Goal: Transaction & Acquisition: Purchase product/service

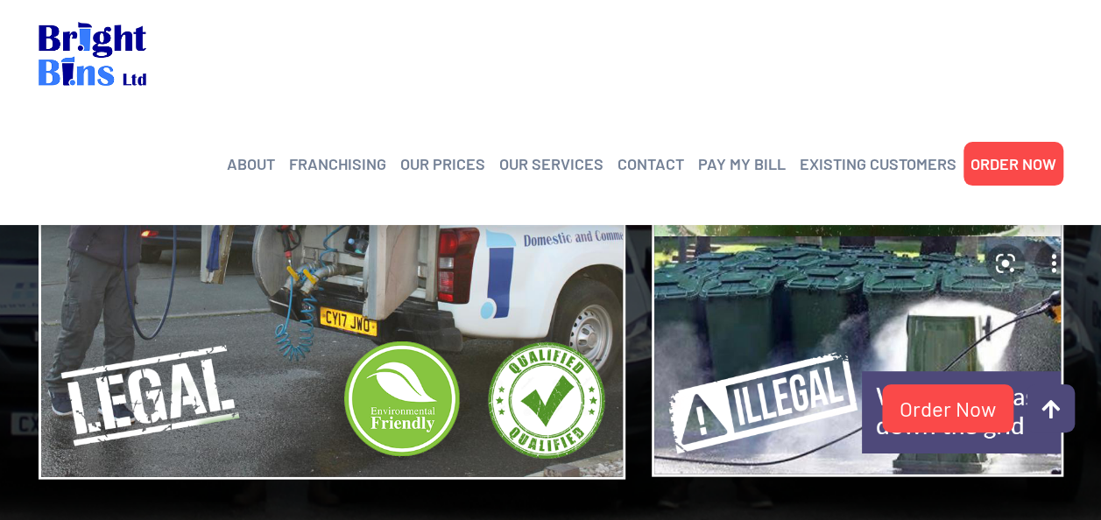
scroll to position [1717, 0]
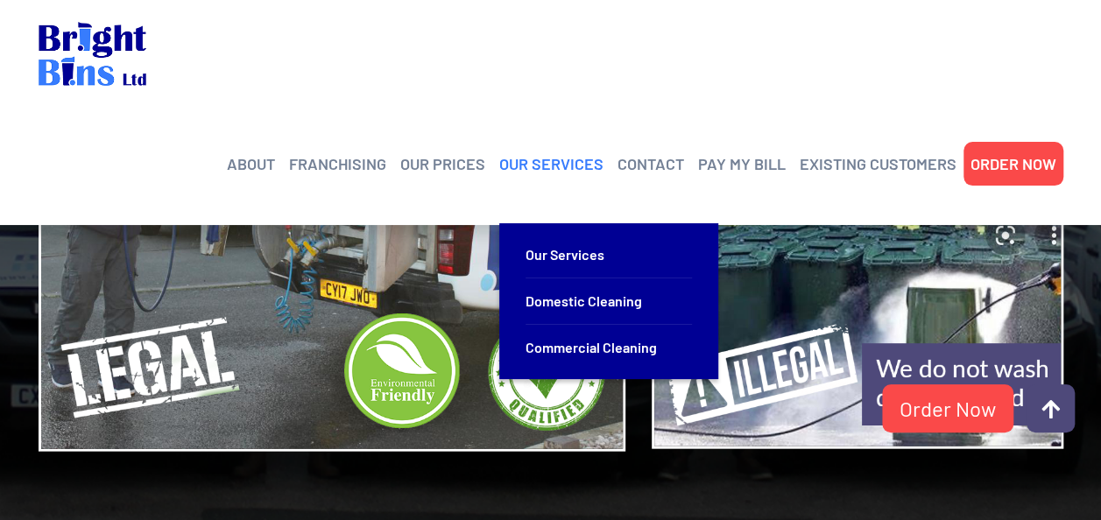
click at [575, 151] on link "OUR SERVICES" at bounding box center [551, 164] width 104 height 26
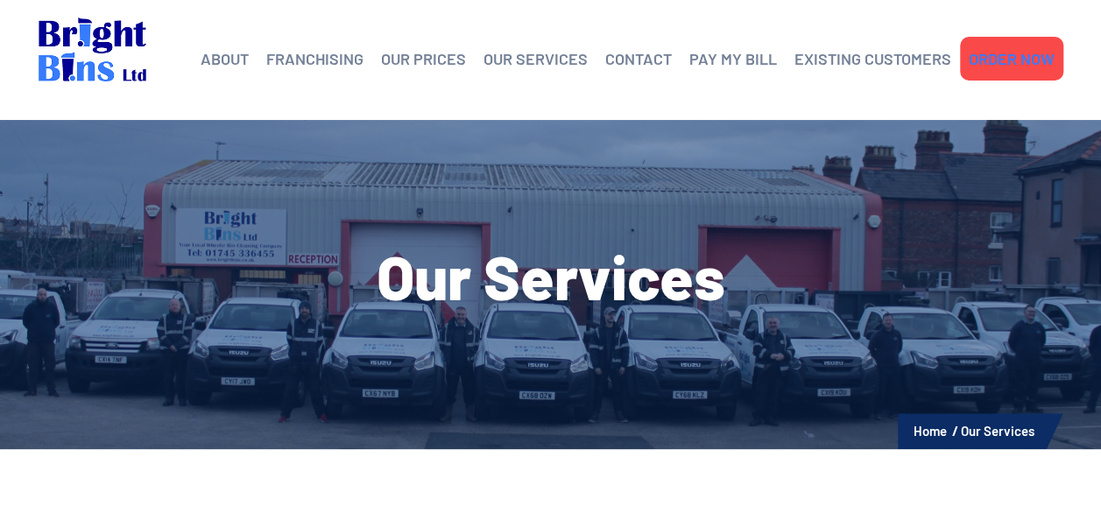
click at [991, 65] on link "ORDER NOW" at bounding box center [1012, 59] width 86 height 26
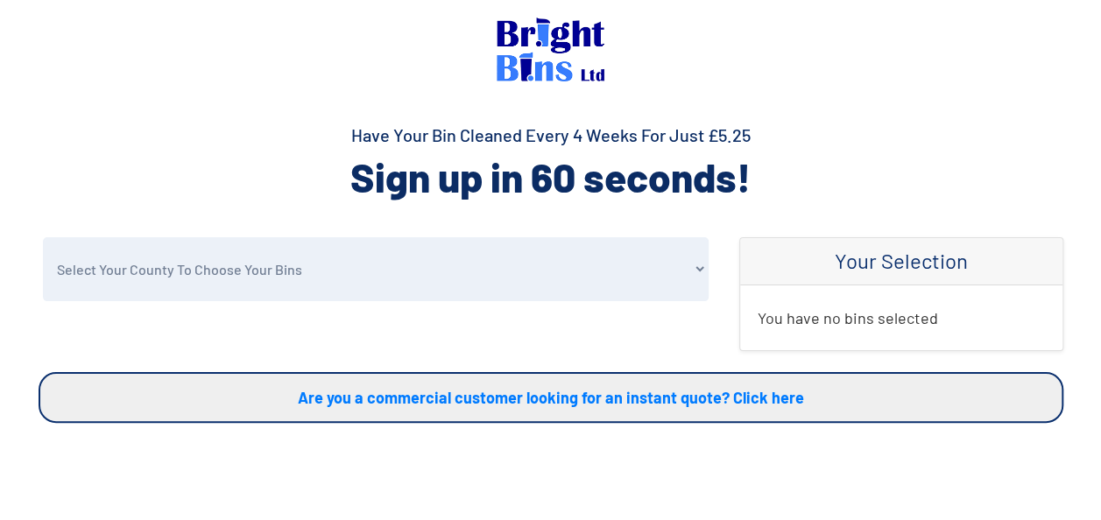
click at [518, 257] on select "Select Your County To Choose Your Bins Cheshire Conwy Denbighshire Flintshire S…" at bounding box center [376, 269] width 666 height 64
select select "Shropshire"
click at [43, 237] on select "Select Your County To Choose Your Bins Cheshire Conwy Denbighshire Flintshire S…" at bounding box center [376, 269] width 666 height 64
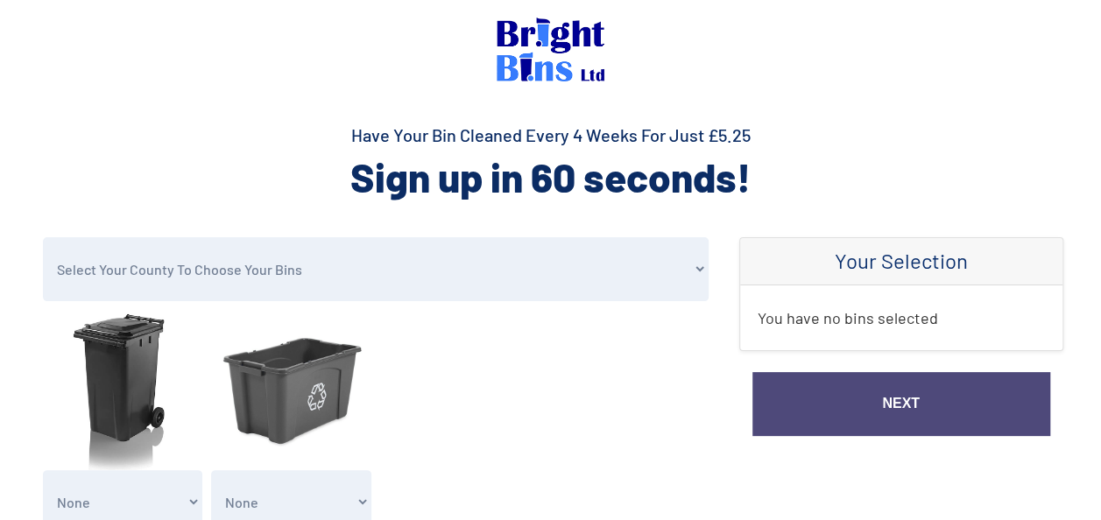
click at [249, 159] on h2 "Sign up in 60 seconds!" at bounding box center [551, 177] width 1025 height 53
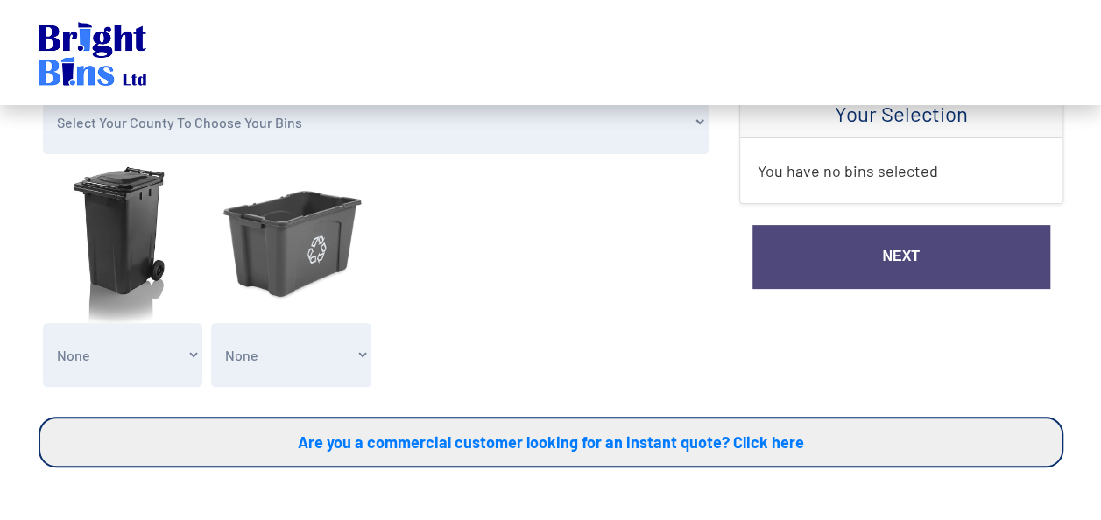
scroll to position [175, 0]
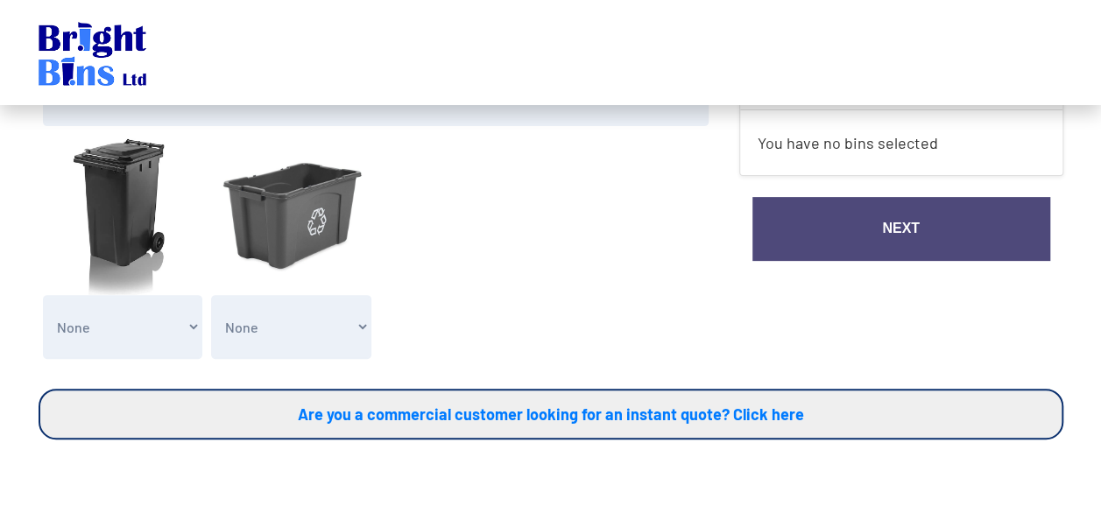
click at [190, 332] on select "None General Waste Bin - X1 (£5.25) General Waste Bin - X2 (£10.50) General Was…" at bounding box center [123, 327] width 160 height 64
select select "1"
click at [43, 295] on select "None General Waste Bin - X1 (£5.25) General Waste Bin - X2 (£10.50) General Was…" at bounding box center [123, 327] width 160 height 64
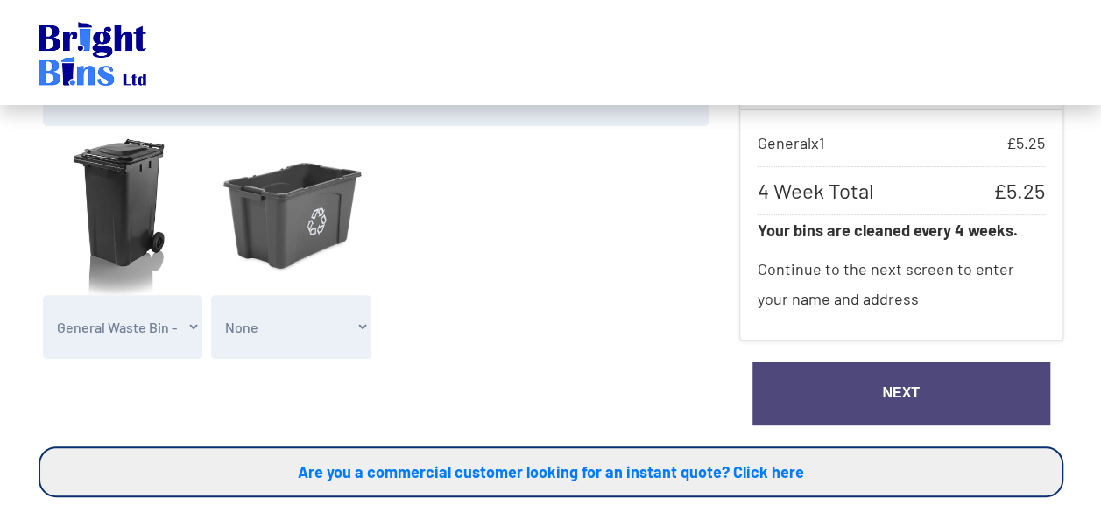
click at [851, 385] on link "Next" at bounding box center [902, 394] width 298 height 64
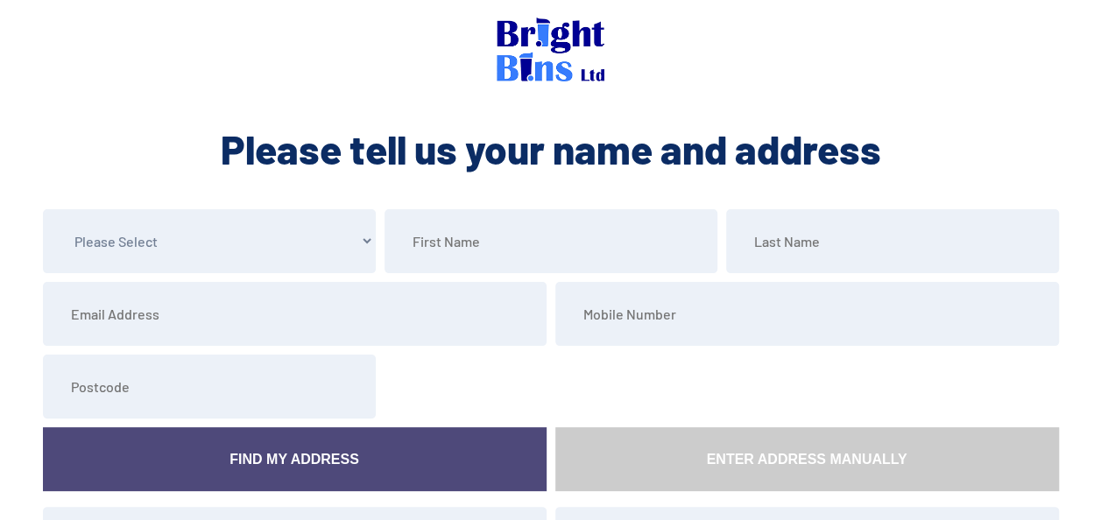
click at [291, 248] on select "Please Select Mr Mrs Miss Ms Dr Other" at bounding box center [209, 241] width 333 height 64
select select "Mr"
click at [43, 209] on select "Please Select Mr Mrs Miss Ms Dr Other" at bounding box center [209, 241] width 333 height 64
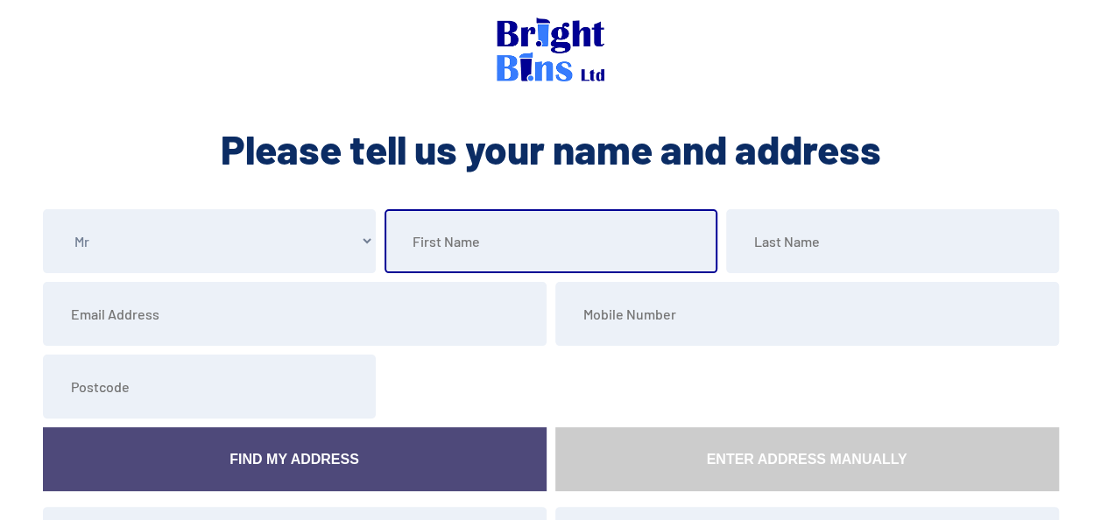
click at [436, 265] on input "text" at bounding box center [551, 241] width 333 height 64
type input "Jason"
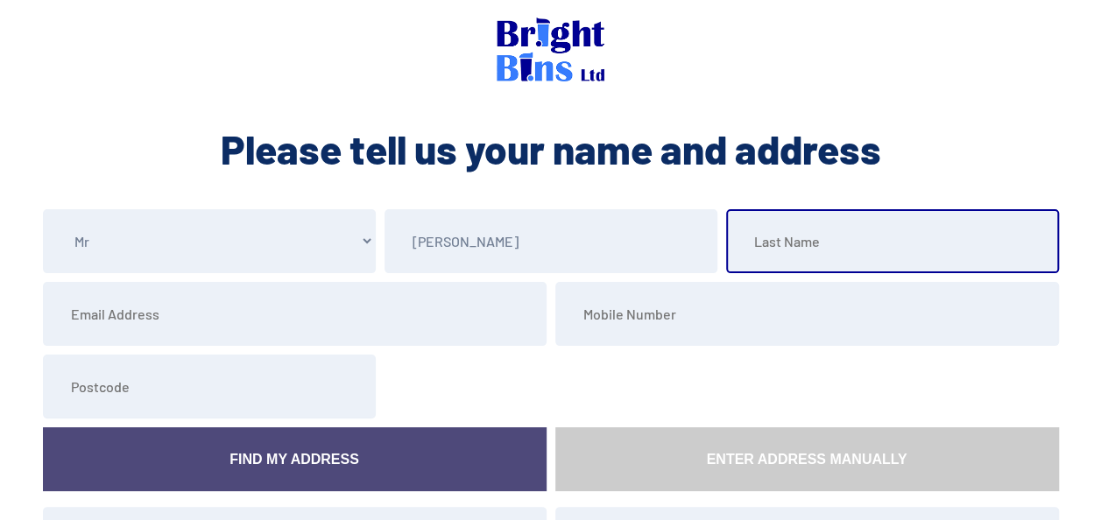
type input "Hughes"
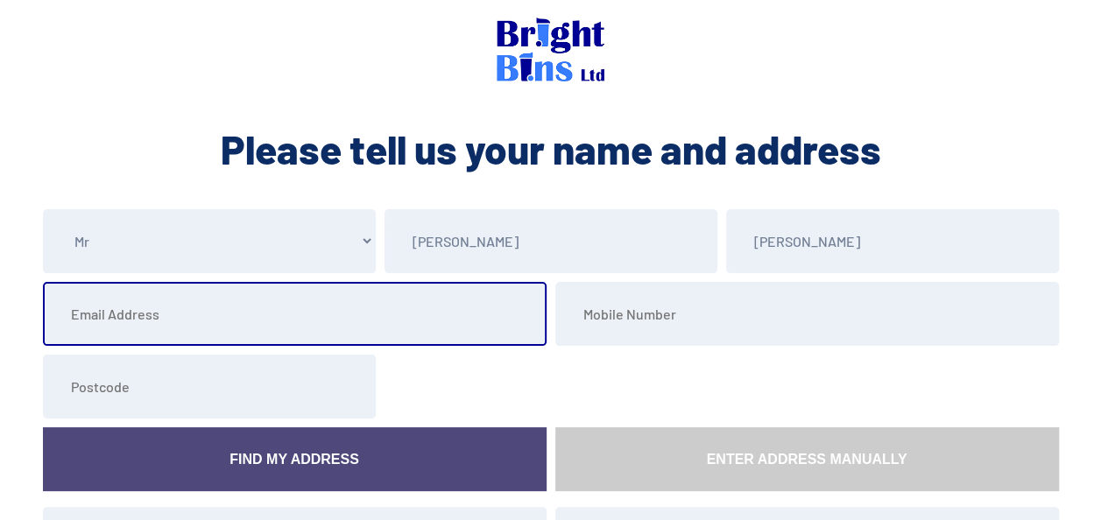
type input "jhughes@masonite.com"
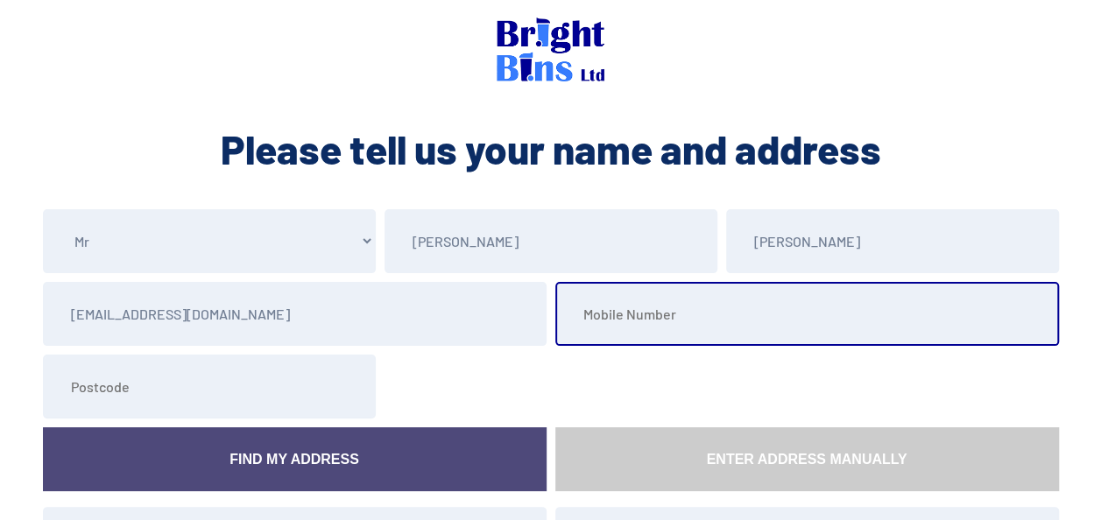
type input "07436832373"
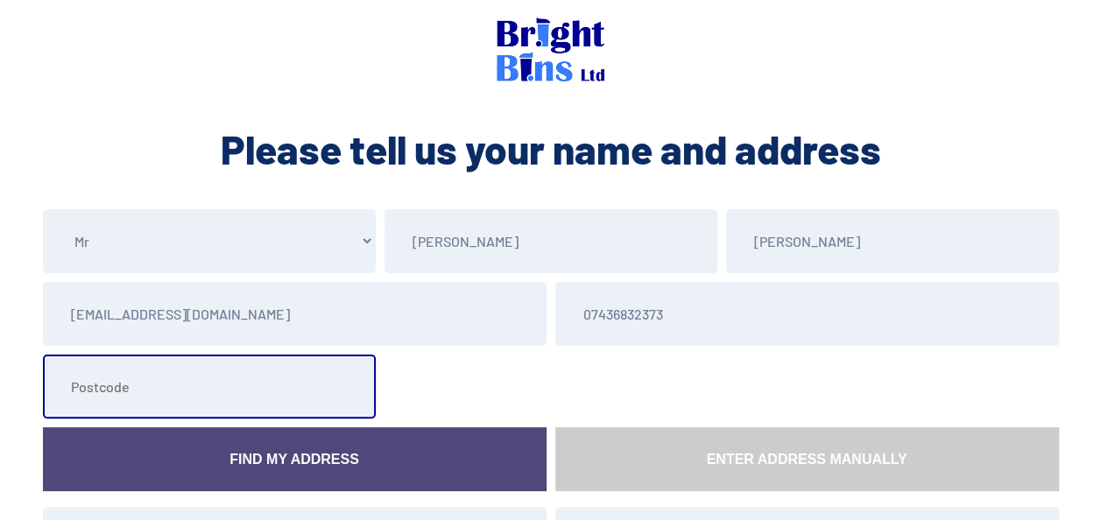
type input "S75 5JS"
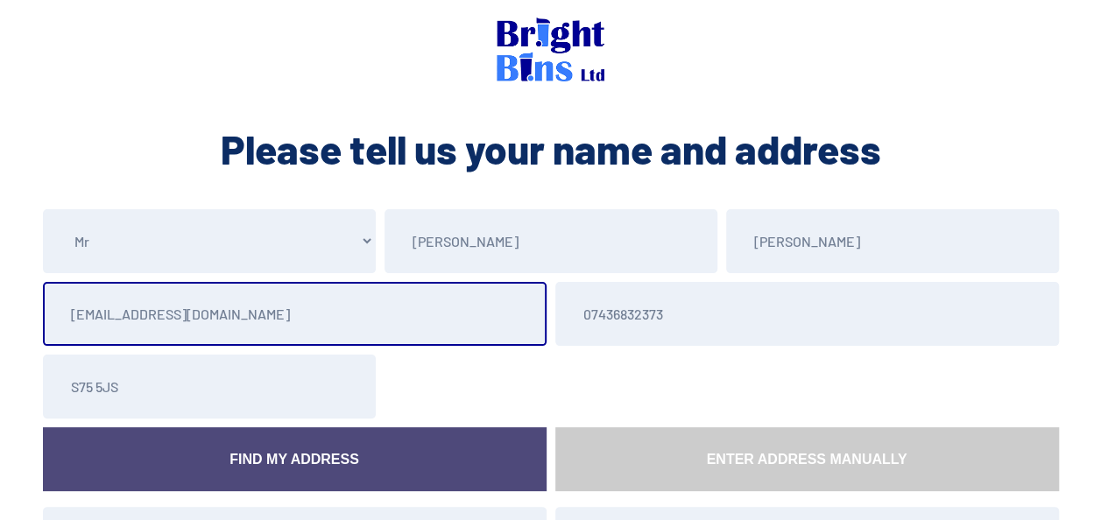
drag, startPoint x: 333, startPoint y: 321, endPoint x: 36, endPoint y: 319, distance: 297.0
click at [36, 319] on div "Please Select Mr Mrs Miss Ms Dr Other Jason Hughes jhughes@masonite.com 0743683…" at bounding box center [550, 405] width 1051 height 392
type input "debandjas@live.co.uk"
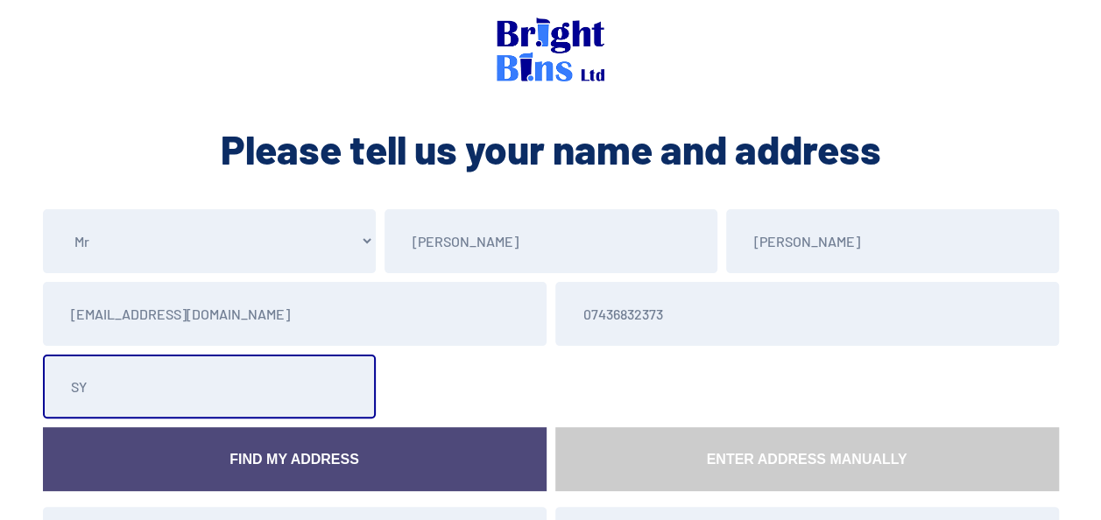
type input "SY10 9PX"
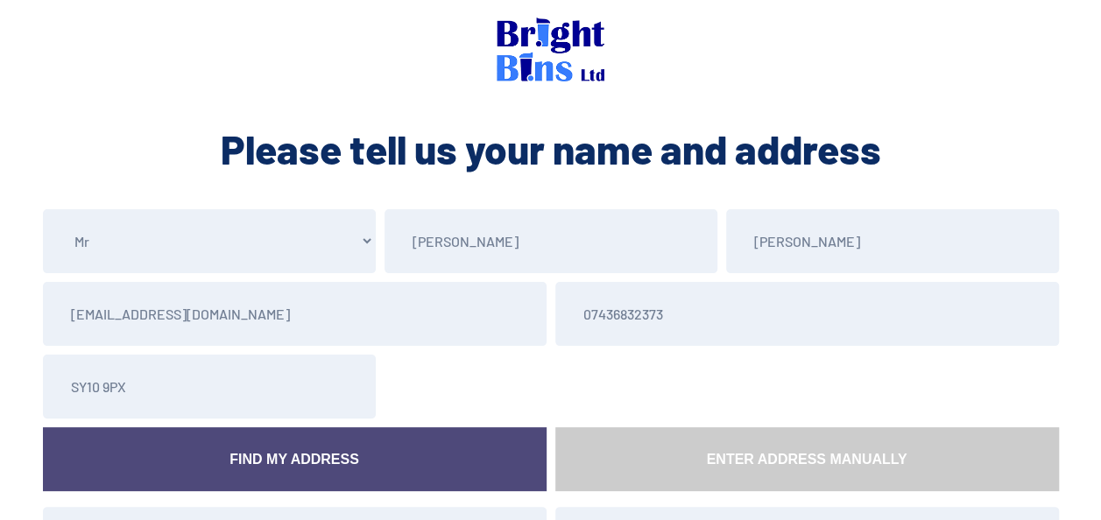
click at [194, 471] on link "Find My Address" at bounding box center [295, 459] width 504 height 64
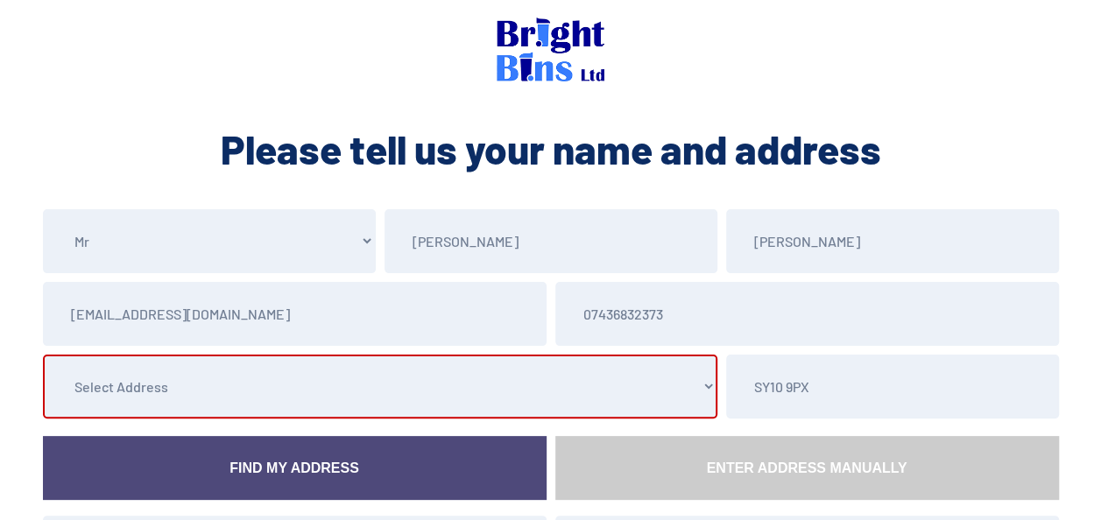
click at [298, 360] on select "Select Address 1 Cae Onan, , , , Morda, Oswestry, Shropshire 2 Cae Onan, , , , …" at bounding box center [380, 387] width 675 height 64
select select "Shropshire"
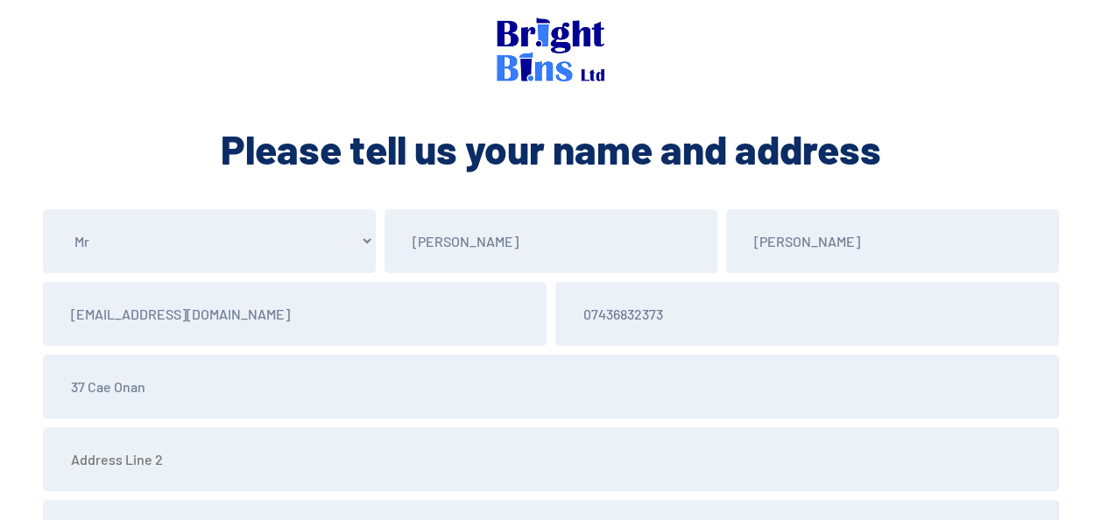
click at [797, 89] on section "Please tell us your name and address" at bounding box center [550, 132] width 1101 height 88
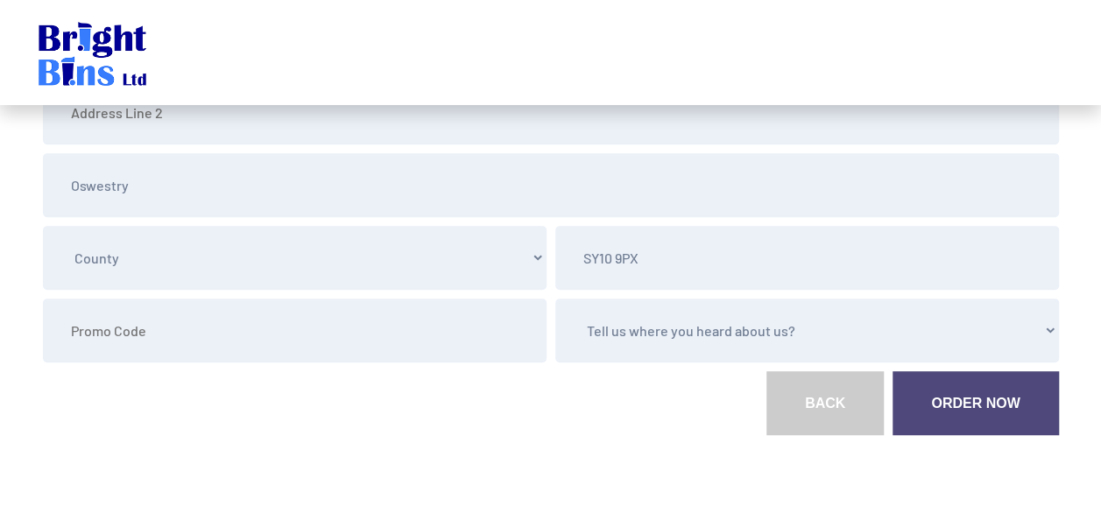
scroll to position [395, 0]
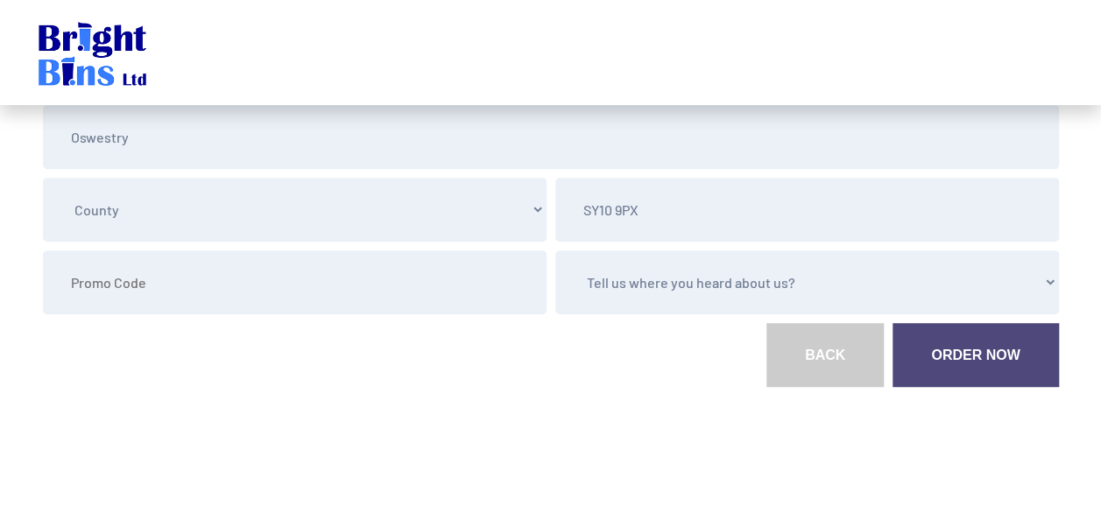
click at [734, 289] on select "Tell us where you heard about us? Word of Mouth Leaflet Sticker On Bin Spoke To…" at bounding box center [807, 283] width 504 height 64
select select "Google"
click at [555, 251] on select "Tell us where you heard about us? Word of Mouth Leaflet Sticker On Bin Spoke To…" at bounding box center [807, 283] width 504 height 64
click at [1007, 345] on link "Order Now" at bounding box center [976, 355] width 166 height 64
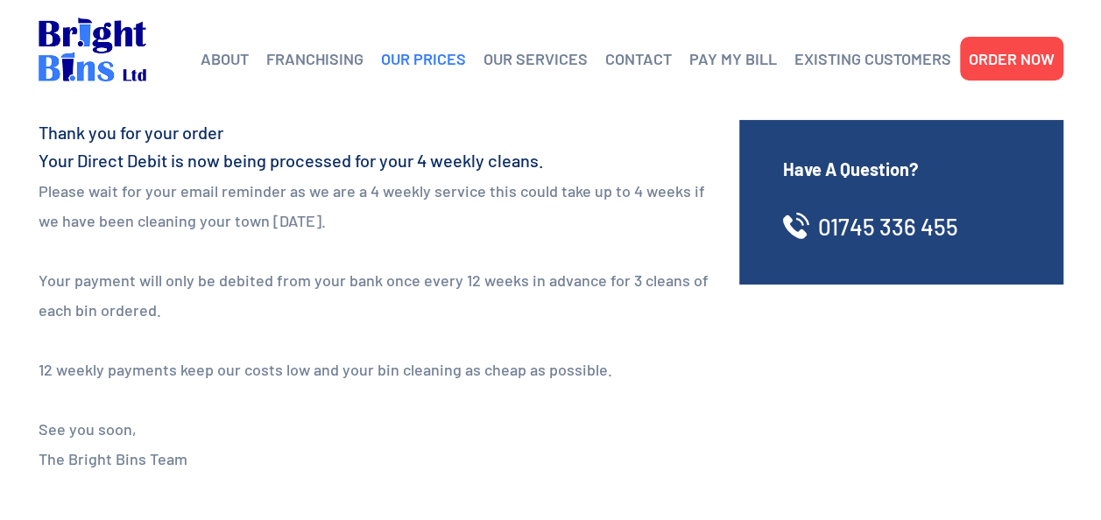
click at [442, 65] on link "OUR PRICES" at bounding box center [423, 59] width 85 height 26
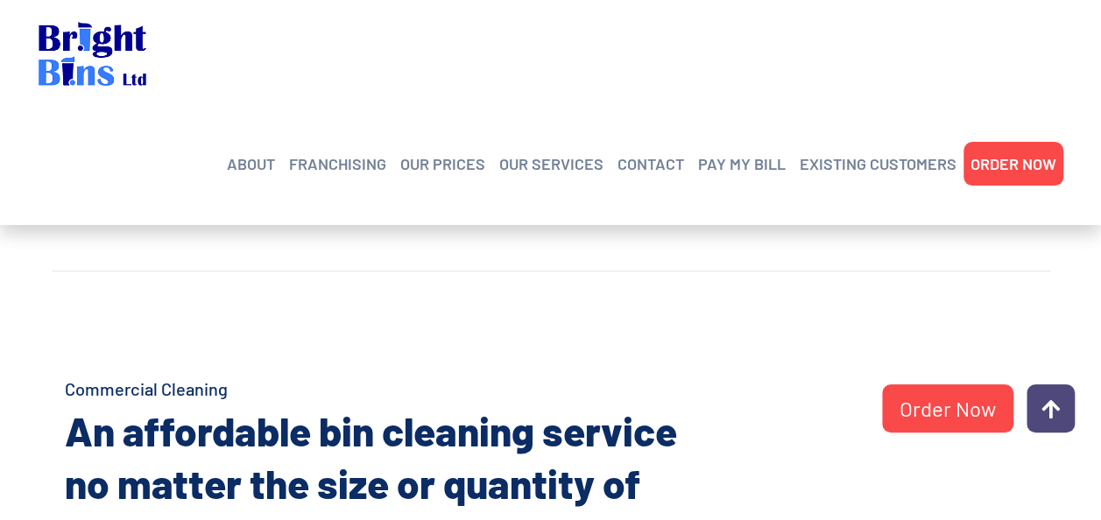
scroll to position [876, 0]
